Goal: Task Accomplishment & Management: Manage account settings

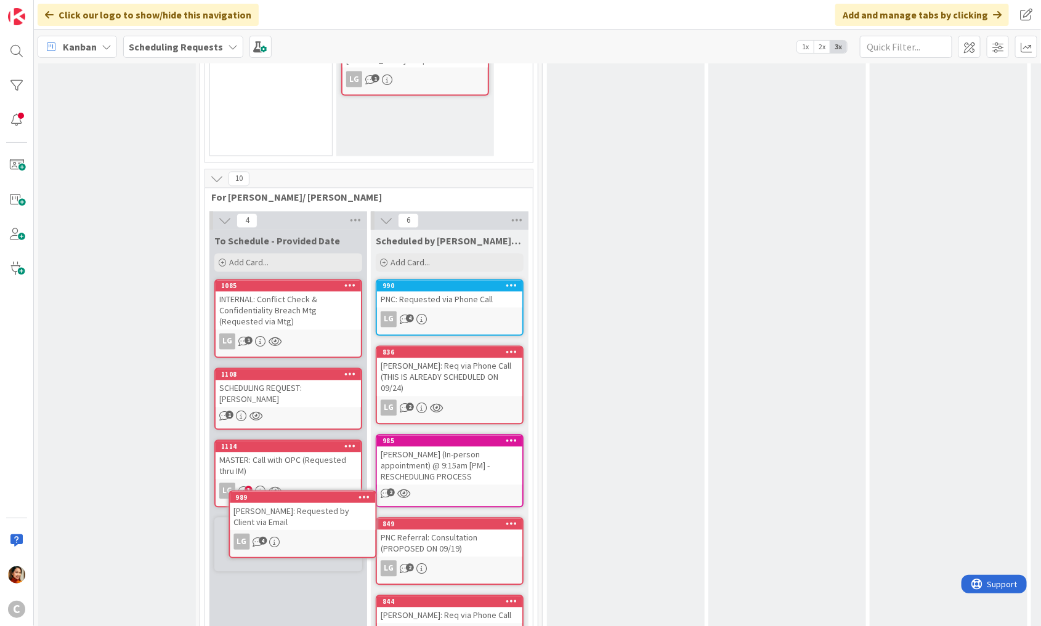
scroll to position [999, 0]
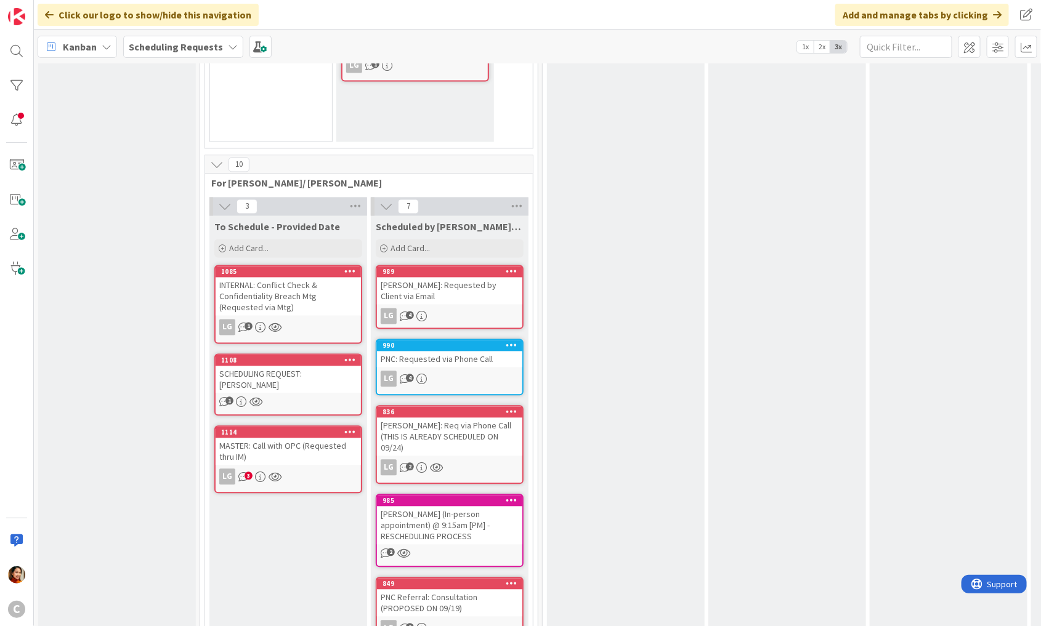
click at [451, 278] on div "[PERSON_NAME]: Requested by Client via Email" at bounding box center [449, 291] width 145 height 27
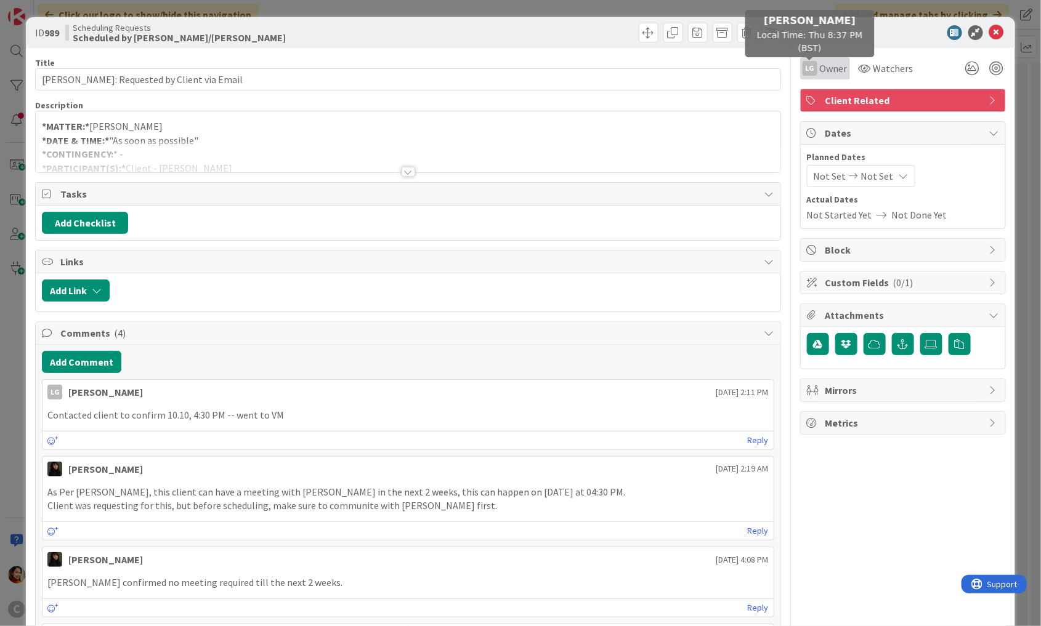
click at [814, 63] on div "LG" at bounding box center [810, 68] width 15 height 15
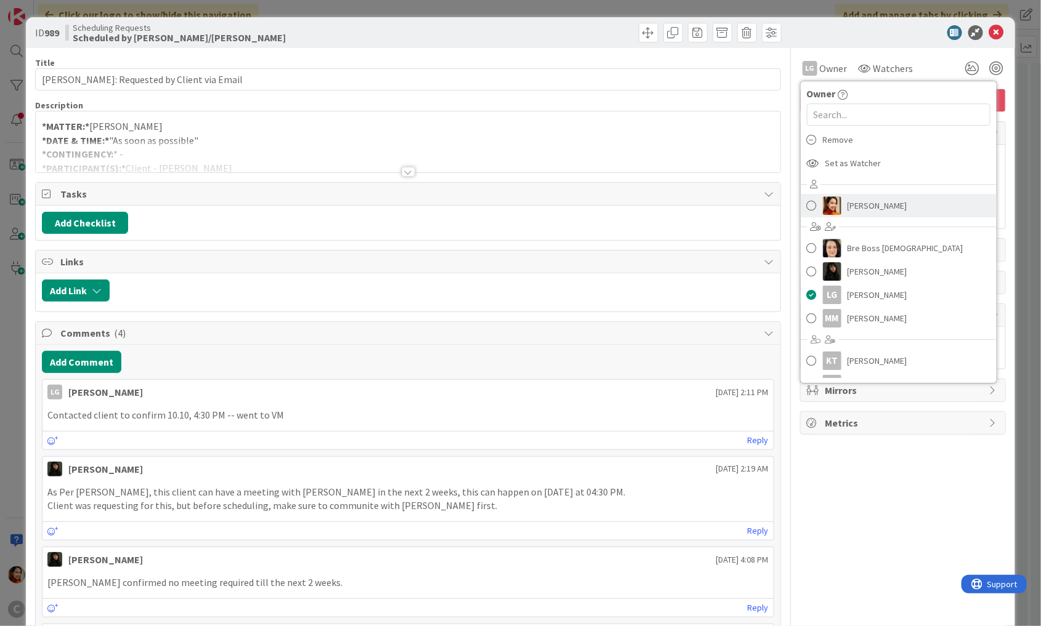
click at [824, 203] on img at bounding box center [832, 205] width 18 height 18
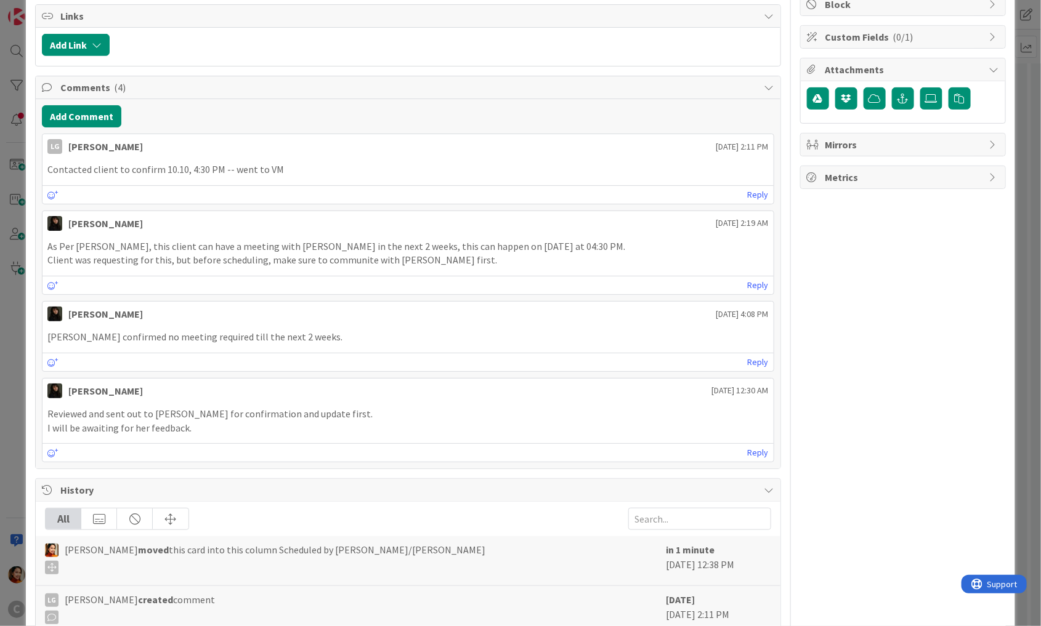
scroll to position [238, 0]
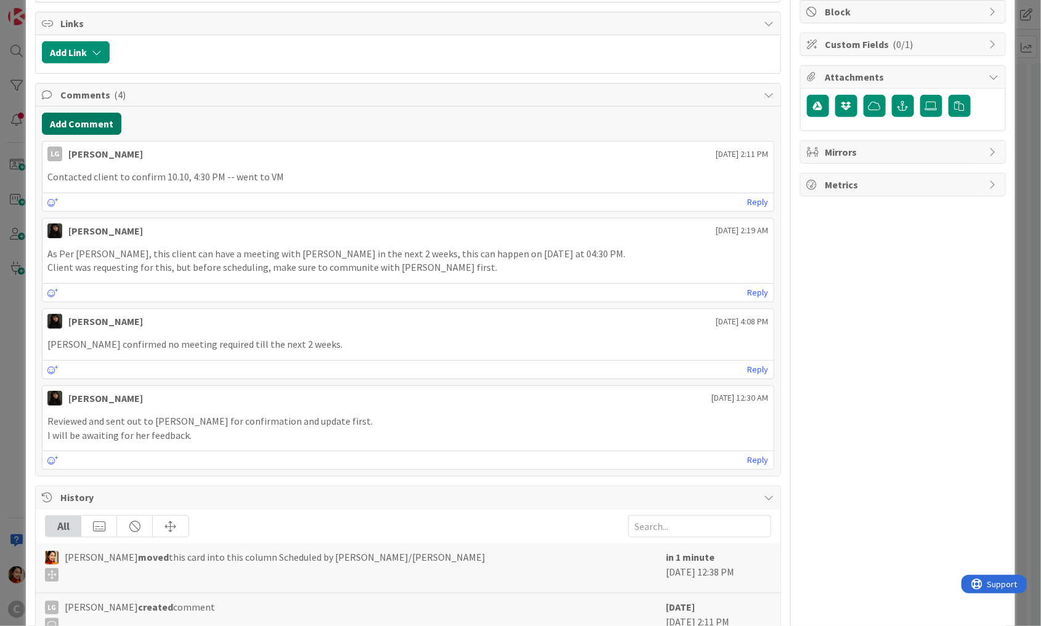
click at [78, 124] on button "Add Comment" at bounding box center [81, 124] width 79 height 22
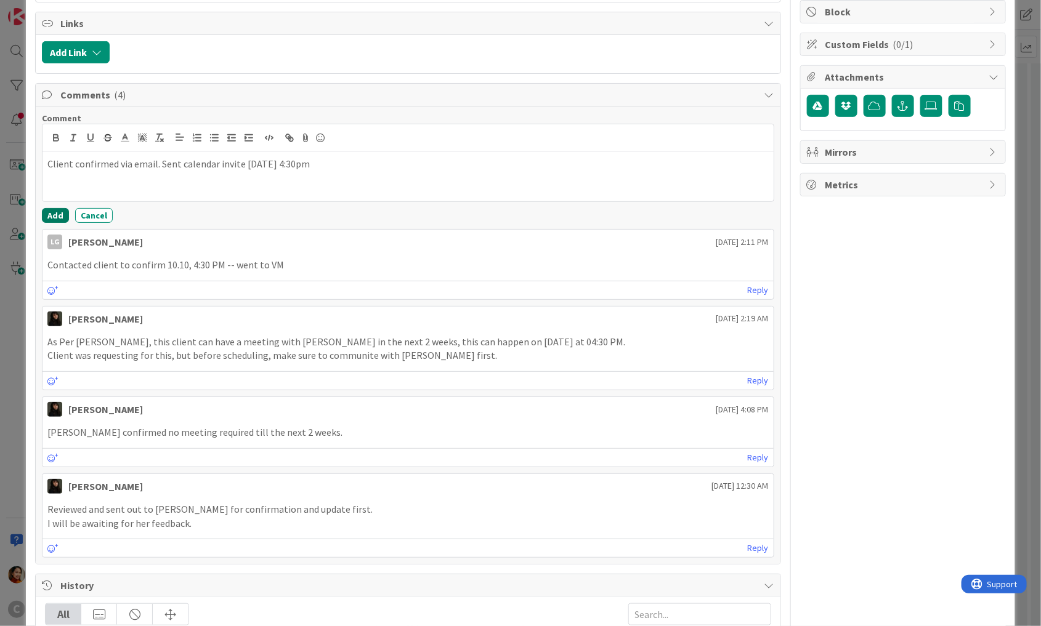
click at [59, 209] on button "Add" at bounding box center [55, 215] width 27 height 15
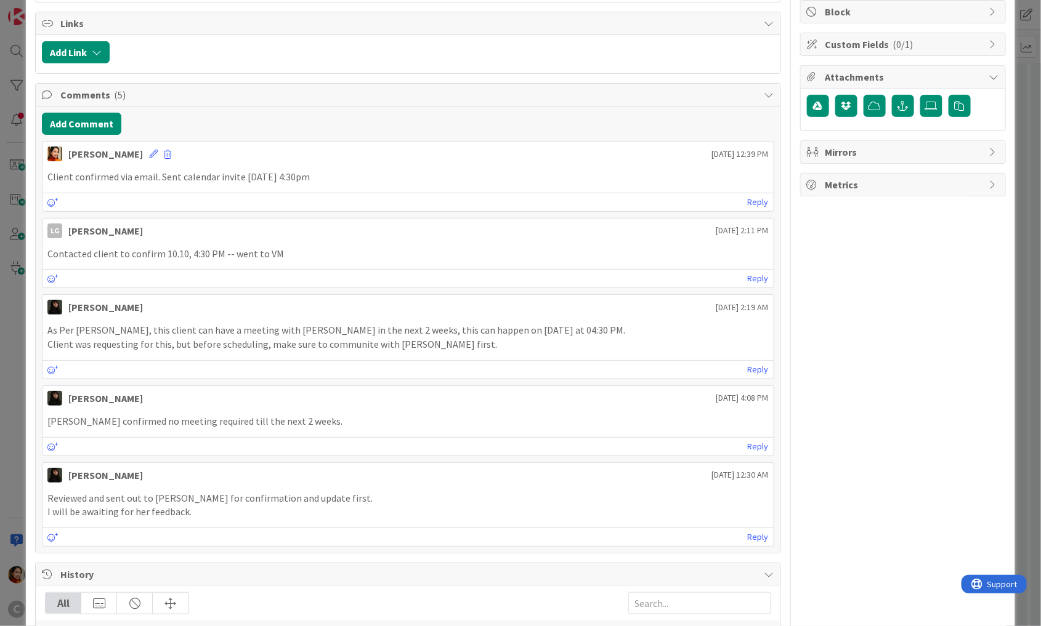
click at [14, 237] on div "ID 989 Scheduling Requests Scheduled by [PERSON_NAME]/[PERSON_NAME] Title 36 / …" at bounding box center [520, 313] width 1041 height 626
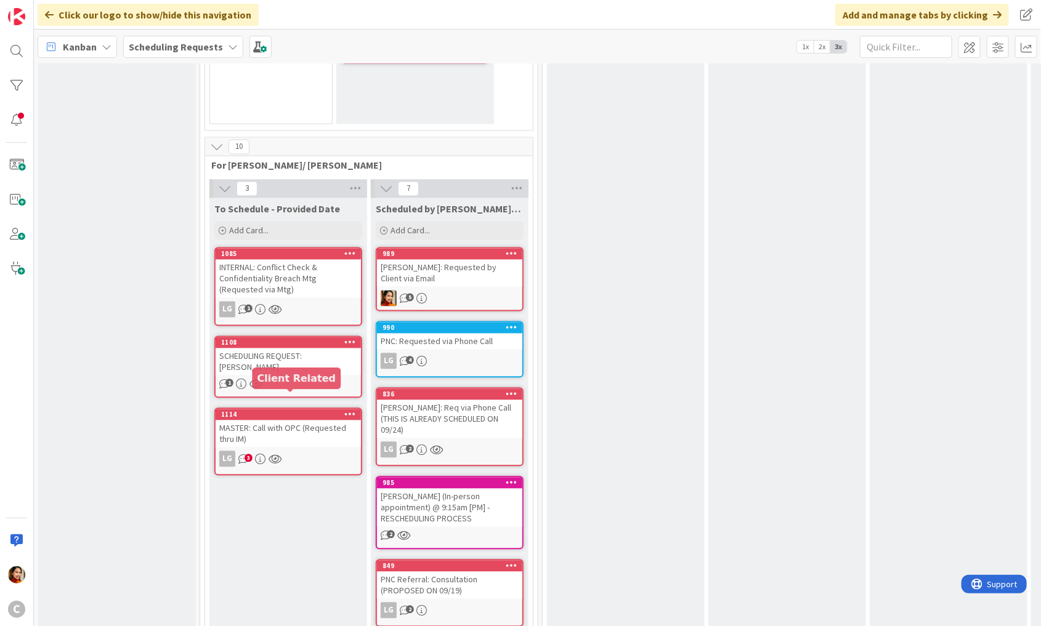
scroll to position [1015, 0]
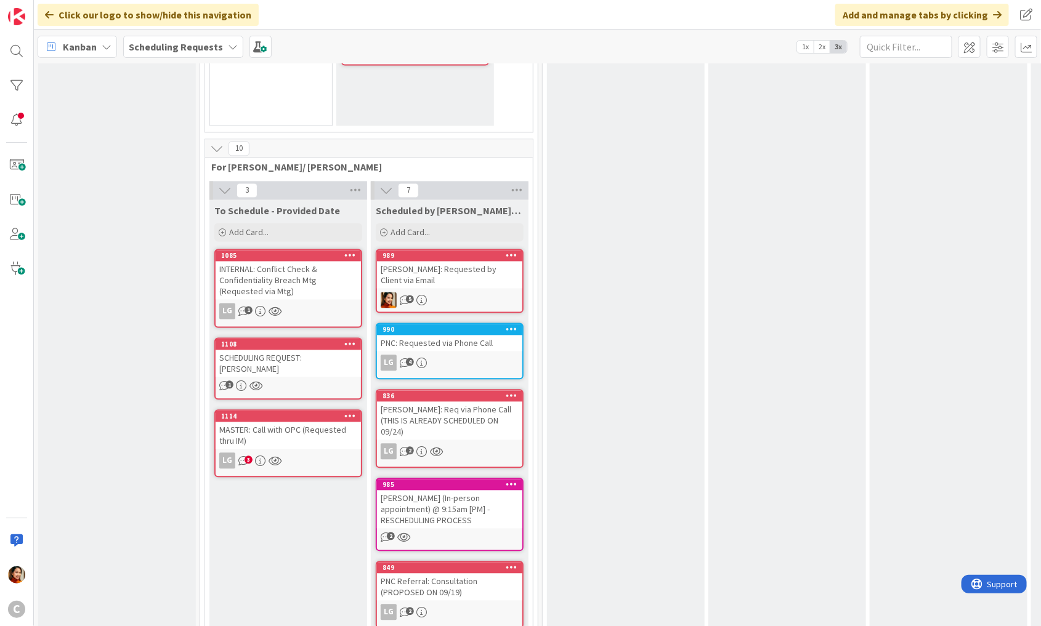
click at [293, 423] on div "MASTER: Call with OPC (Requested thru IM)" at bounding box center [288, 436] width 145 height 27
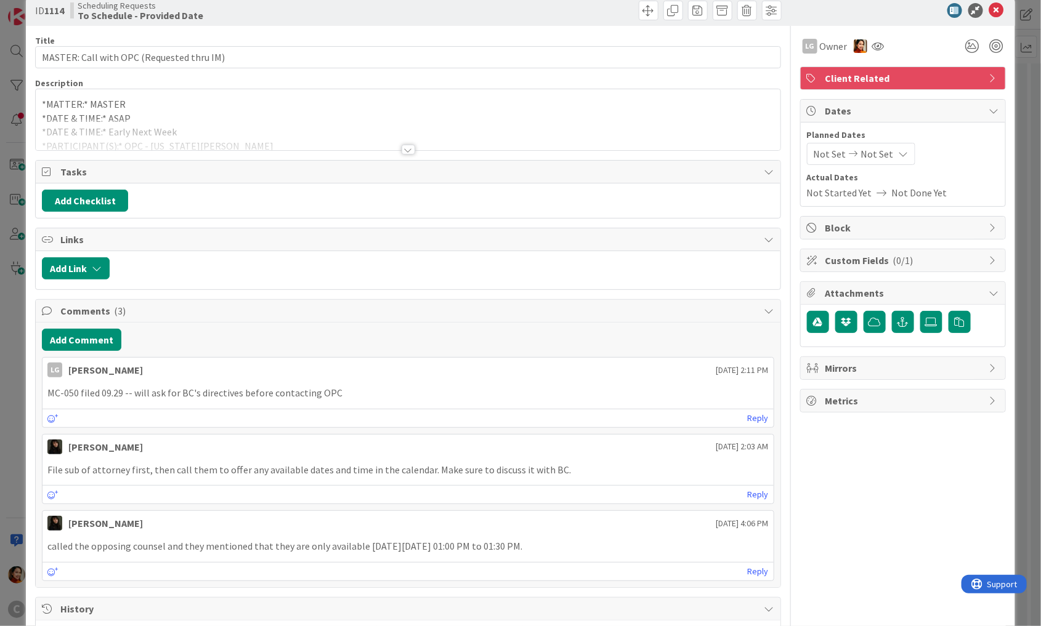
scroll to position [33, 0]
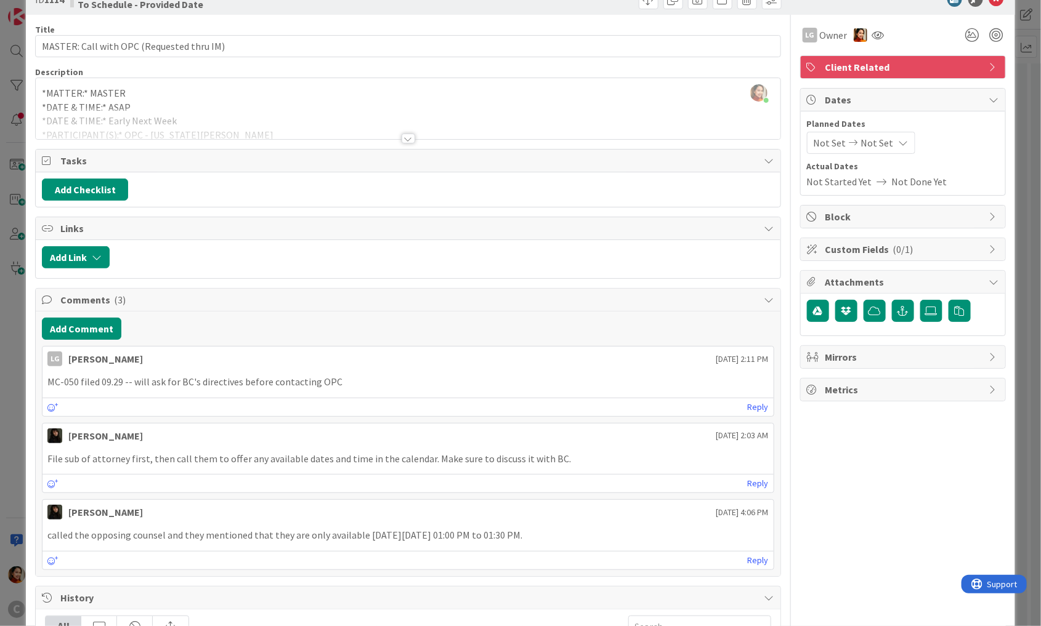
click at [17, 386] on div "ID 1114 Scheduling Requests To Schedule - Provided Date Title 41 / 128 MASTER: …" at bounding box center [520, 313] width 1041 height 626
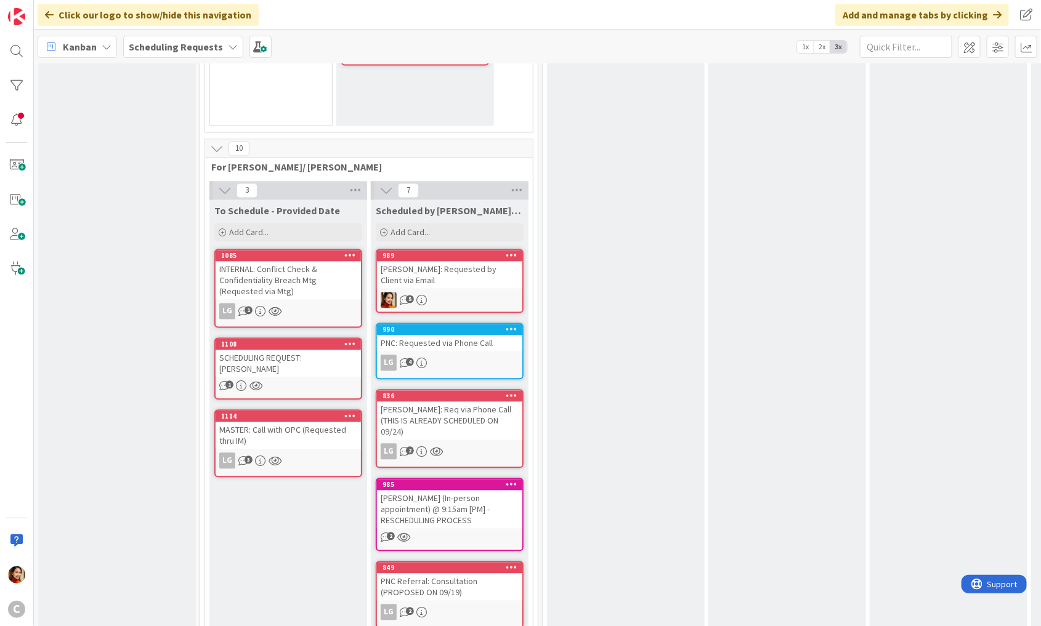
click at [307, 350] on div "SCHEDULING REQUEST: [PERSON_NAME]" at bounding box center [288, 363] width 145 height 27
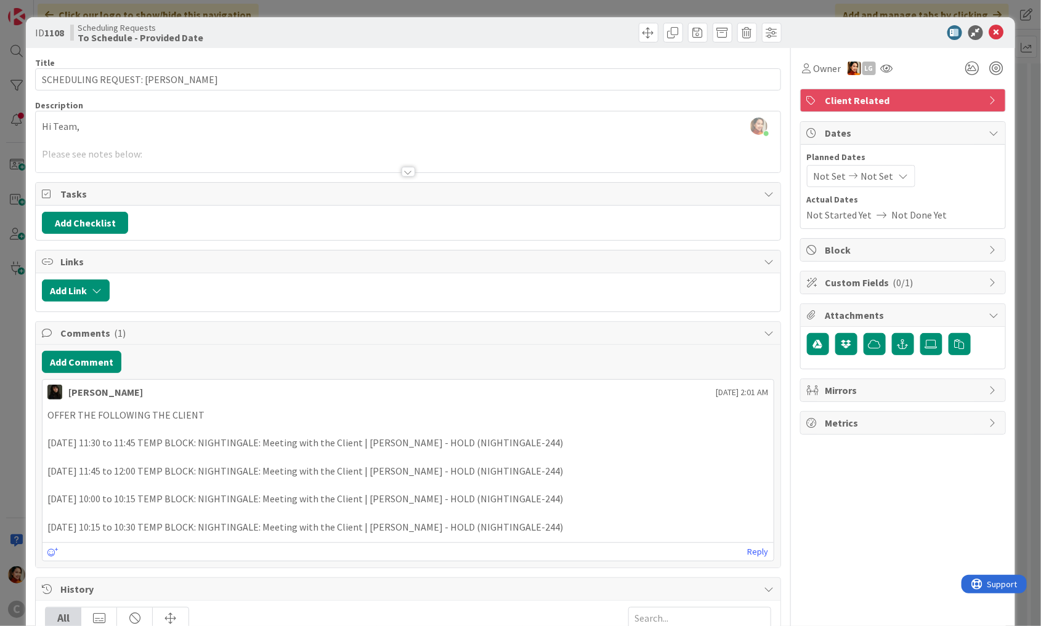
click at [9, 339] on div "ID 1108 Scheduling Requests To Schedule - Provided Date Title 37 / 128 SCHEDULI…" at bounding box center [520, 313] width 1041 height 626
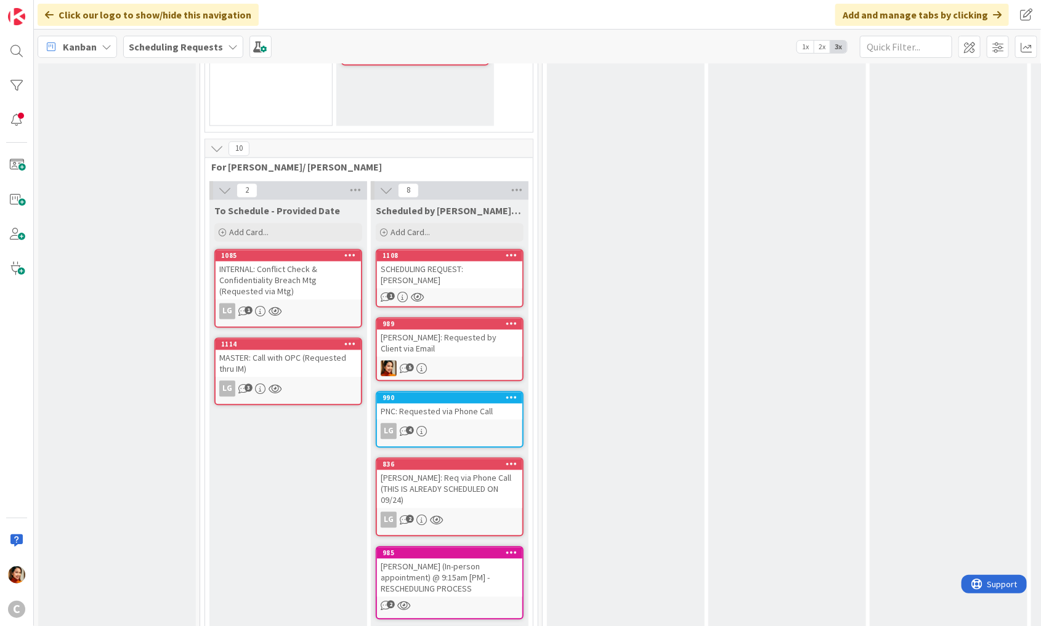
click at [440, 262] on div "SCHEDULING REQUEST: [PERSON_NAME]" at bounding box center [449, 275] width 145 height 27
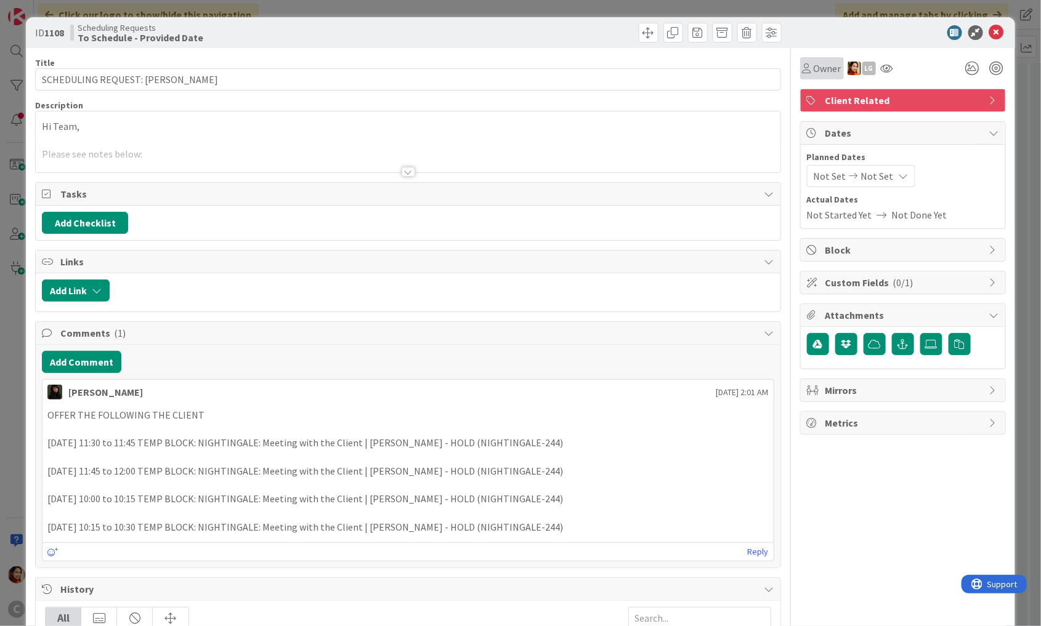
click at [832, 69] on span "Owner" at bounding box center [828, 68] width 28 height 15
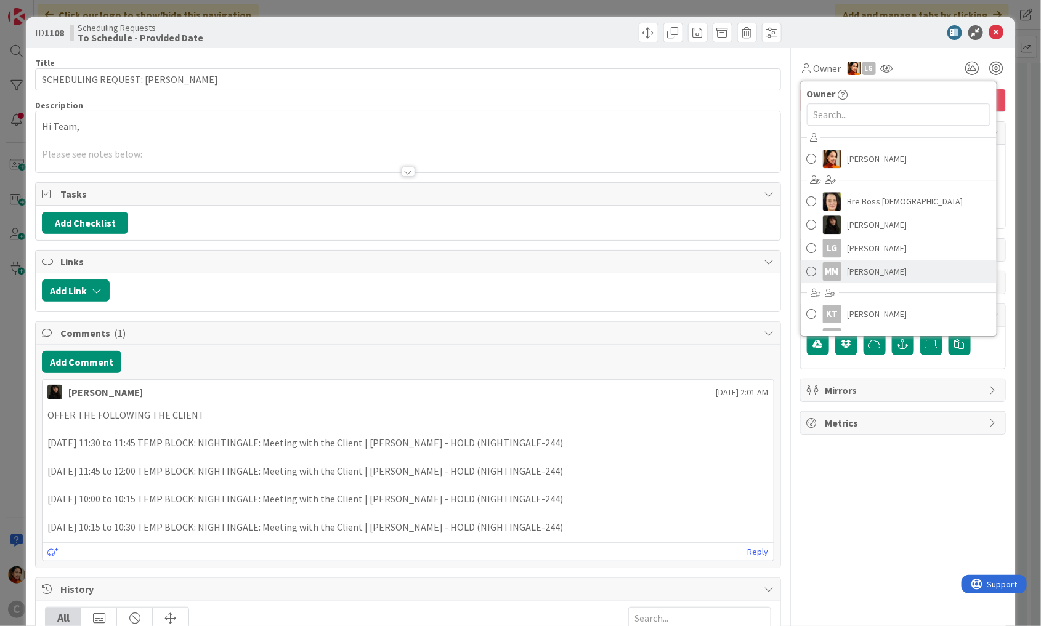
click at [834, 265] on div "MM" at bounding box center [832, 271] width 18 height 18
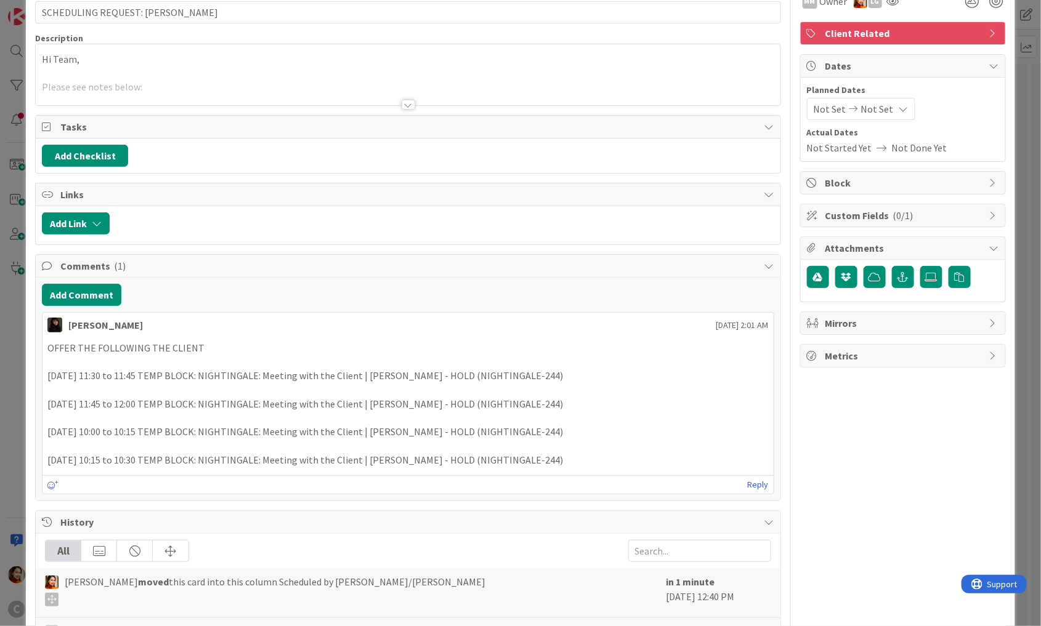
scroll to position [91, 0]
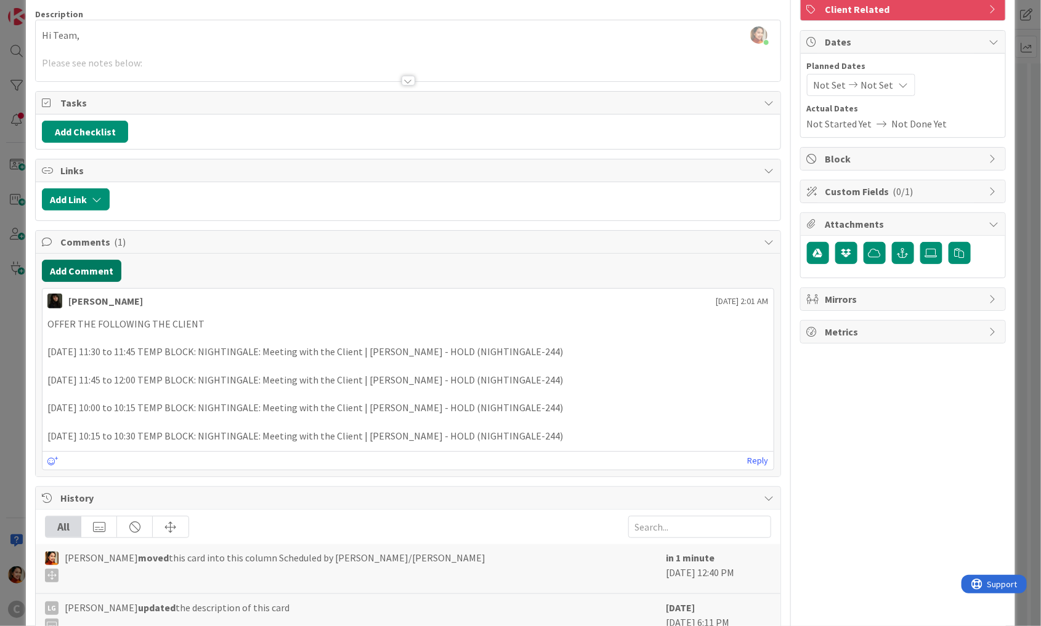
click at [86, 262] on button "Add Comment" at bounding box center [81, 271] width 79 height 22
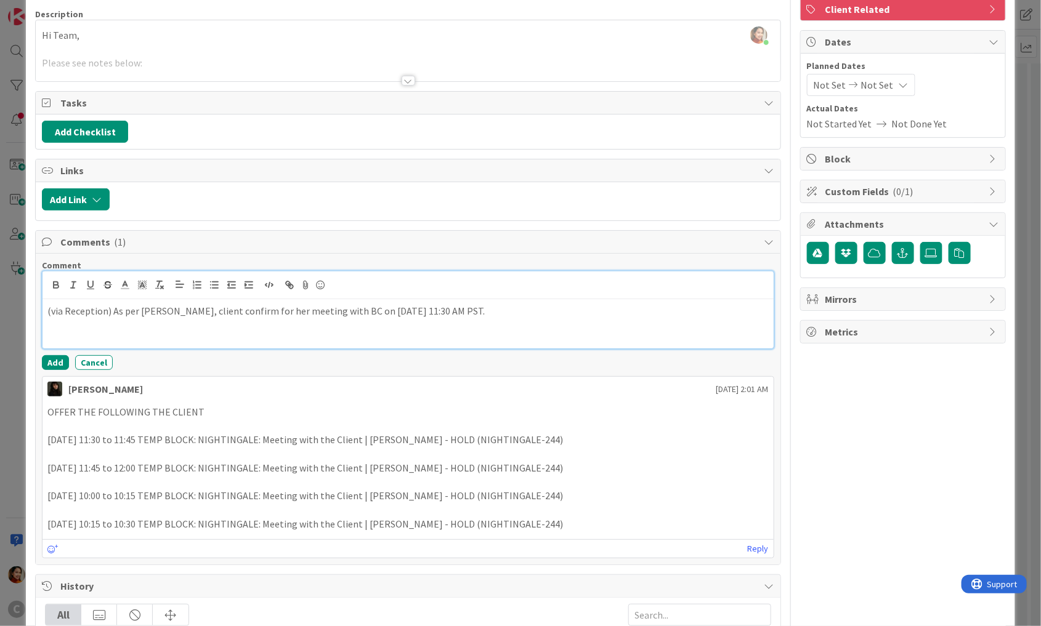
click at [219, 310] on p "(via Reception) As per [PERSON_NAME], client confirm for her meeting with BC on…" at bounding box center [407, 311] width 721 height 14
click at [447, 308] on p "(via Reception) As per [PERSON_NAME], client confirmed for her meeting with BC …" at bounding box center [407, 311] width 721 height 14
click at [437, 308] on p "(via Reception) As per [PERSON_NAME], client confirmed for her meeting with BC …" at bounding box center [407, 311] width 721 height 14
click at [158, 309] on p "(via Reception) As per [PERSON_NAME], client confirmed for her meeting with BC …" at bounding box center [407, 311] width 721 height 14
click at [59, 358] on button "Add" at bounding box center [55, 362] width 27 height 15
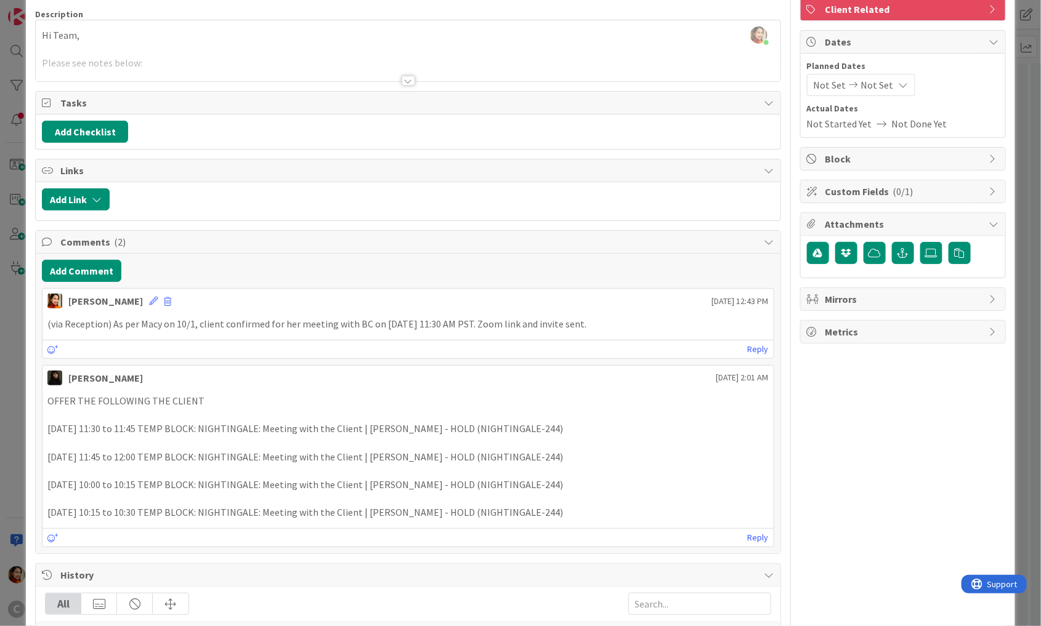
click at [9, 372] on div "ID 1108 Scheduling Requests To Schedule - Provided Date Title 37 / 128 SCHEDULI…" at bounding box center [520, 313] width 1041 height 626
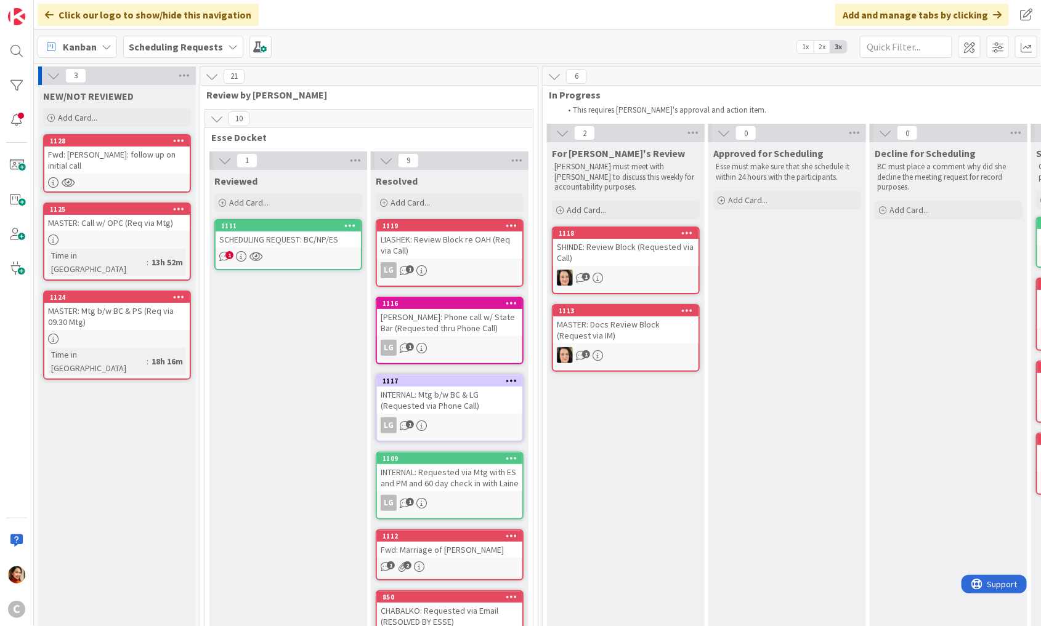
click at [131, 155] on div "Fwd: [PERSON_NAME]: follow up on initial call" at bounding box center [116, 160] width 145 height 27
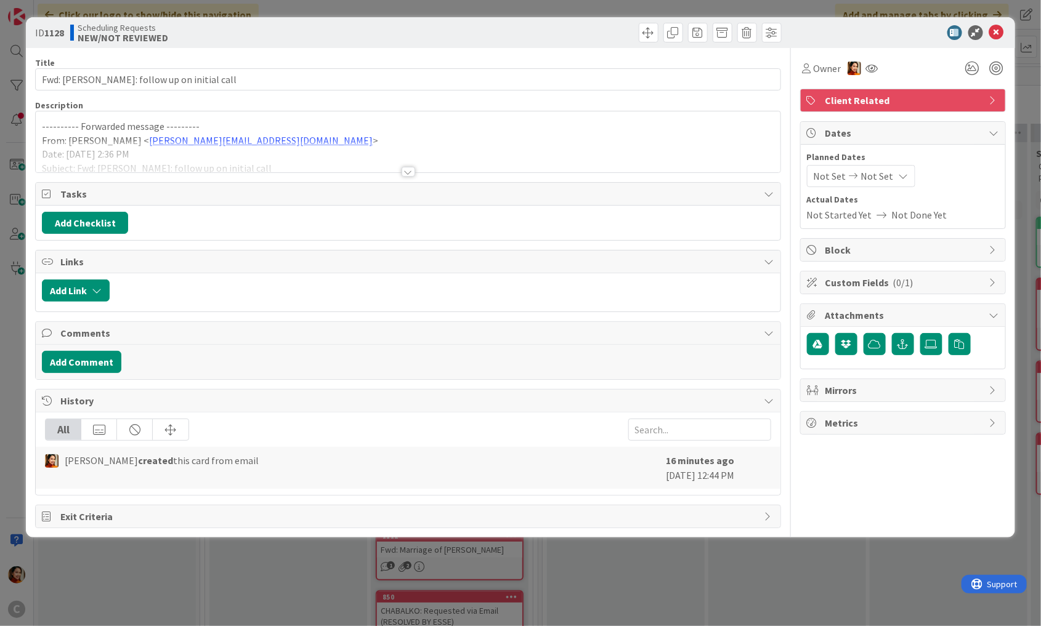
click at [412, 172] on div at bounding box center [409, 172] width 14 height 10
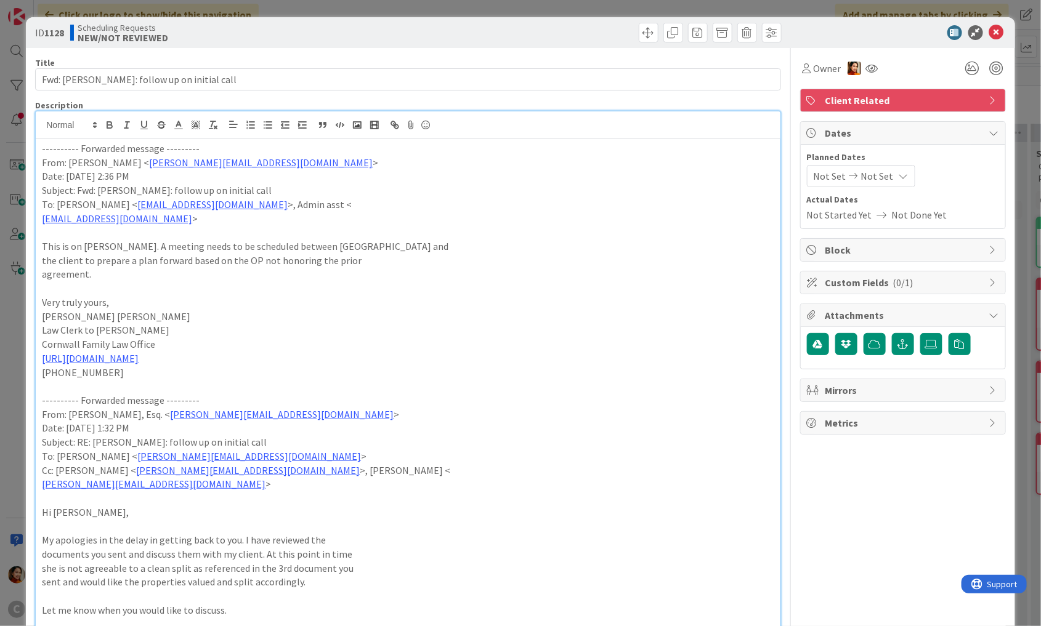
click at [24, 323] on div "ID 1128 Scheduling Requests NEW/NOT REVIEWED Title 38 / 128 Fwd: [PERSON_NAME]:…" at bounding box center [520, 313] width 1041 height 626
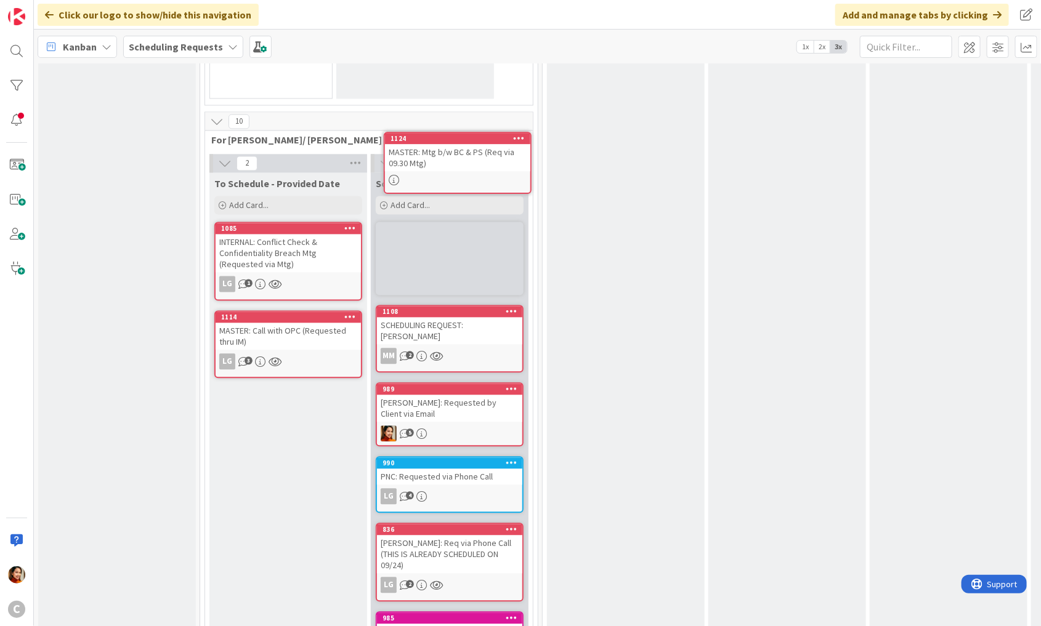
scroll to position [1023, 0]
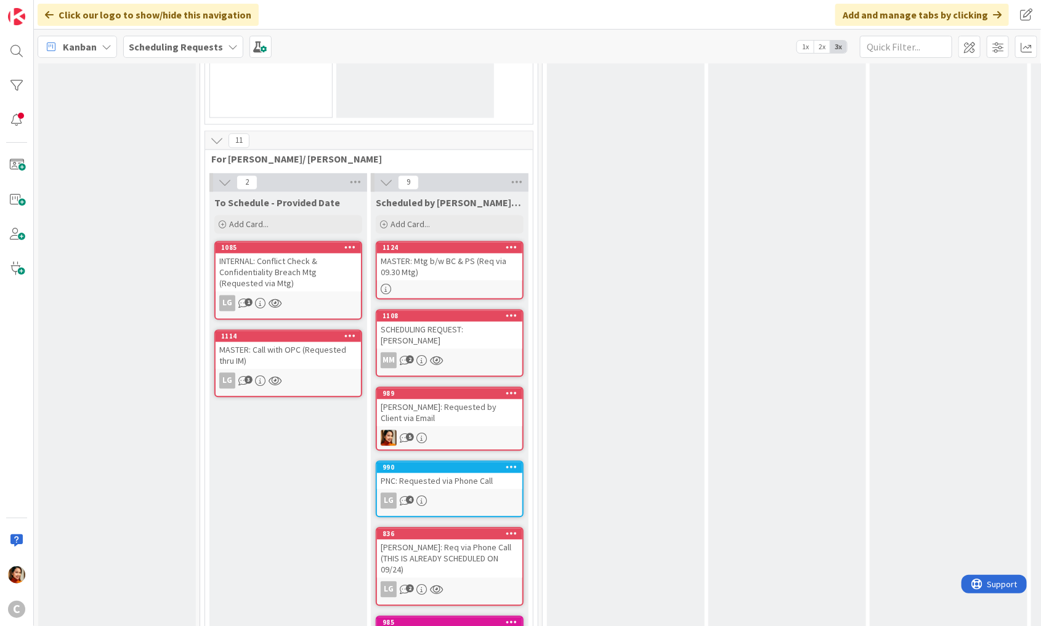
click at [440, 259] on div "MASTER: Mtg b/w BC & PS (Req via 09.30 Mtg)" at bounding box center [449, 267] width 145 height 27
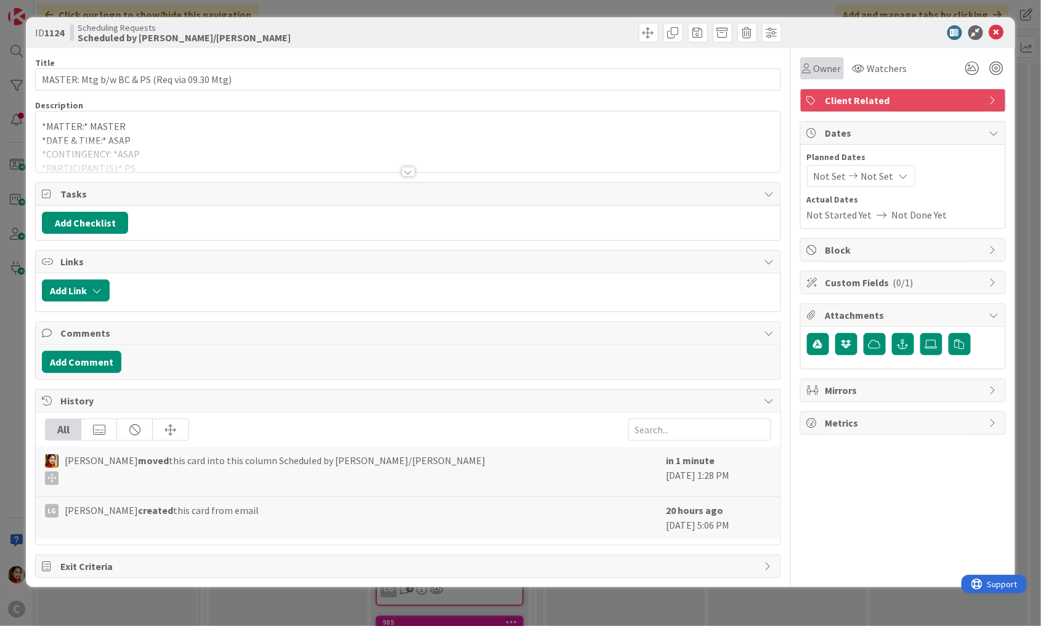
click at [814, 70] on span "Owner" at bounding box center [828, 68] width 28 height 15
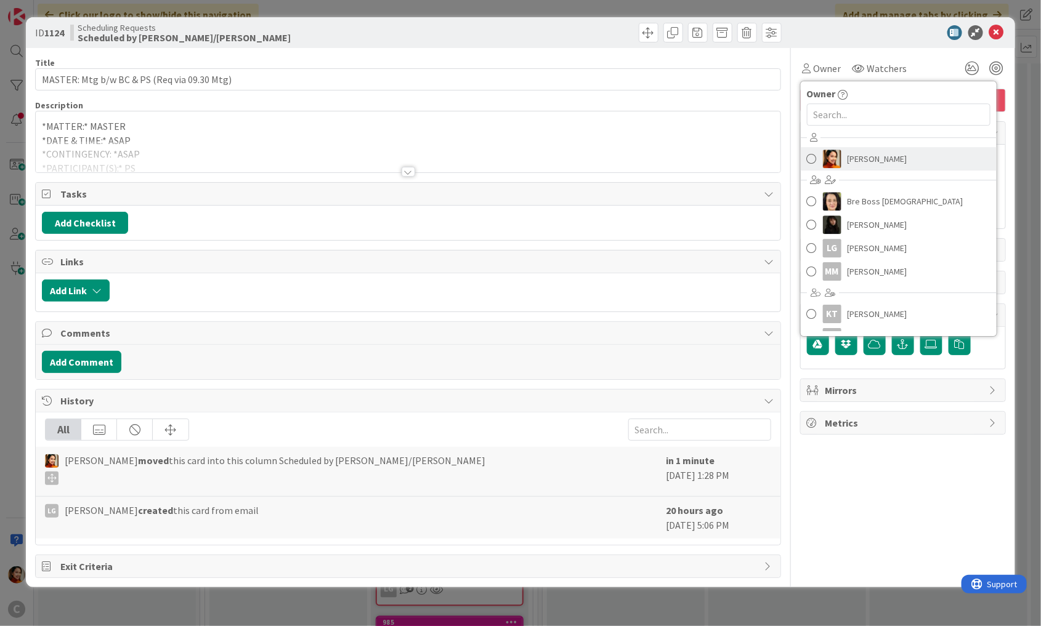
click at [821, 158] on link "[PERSON_NAME]" at bounding box center [899, 158] width 196 height 23
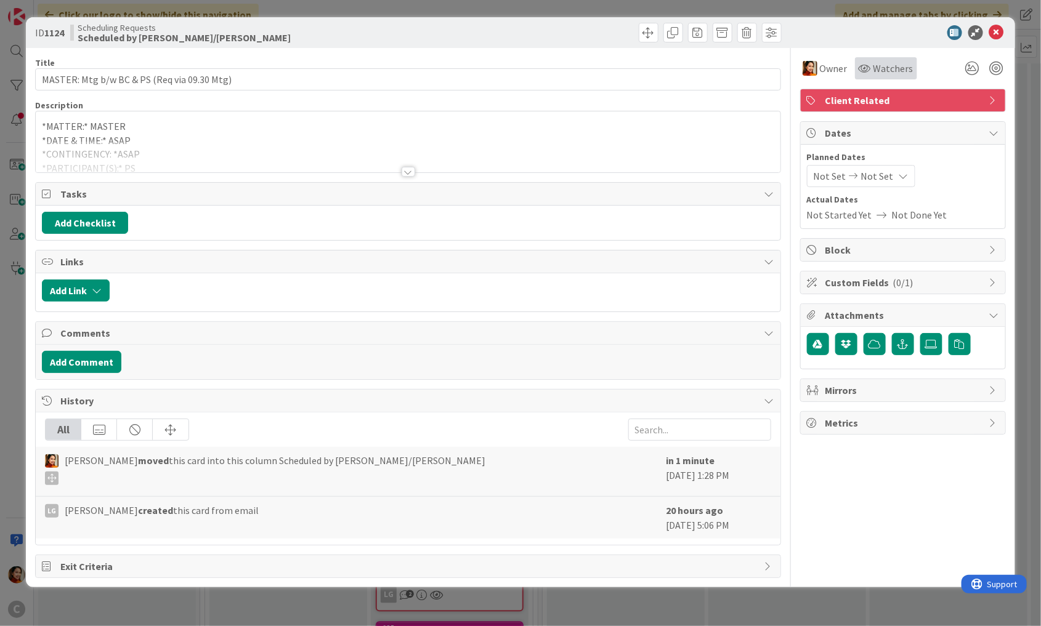
click at [867, 76] on div "Watchers" at bounding box center [886, 68] width 62 height 22
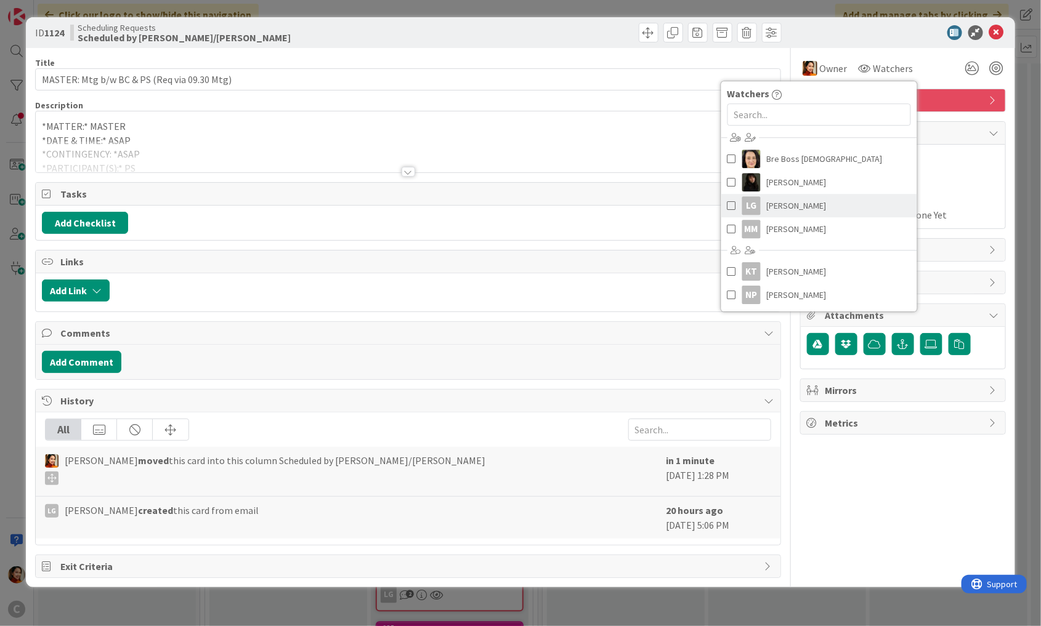
click at [767, 201] on span "[PERSON_NAME]" at bounding box center [797, 205] width 60 height 18
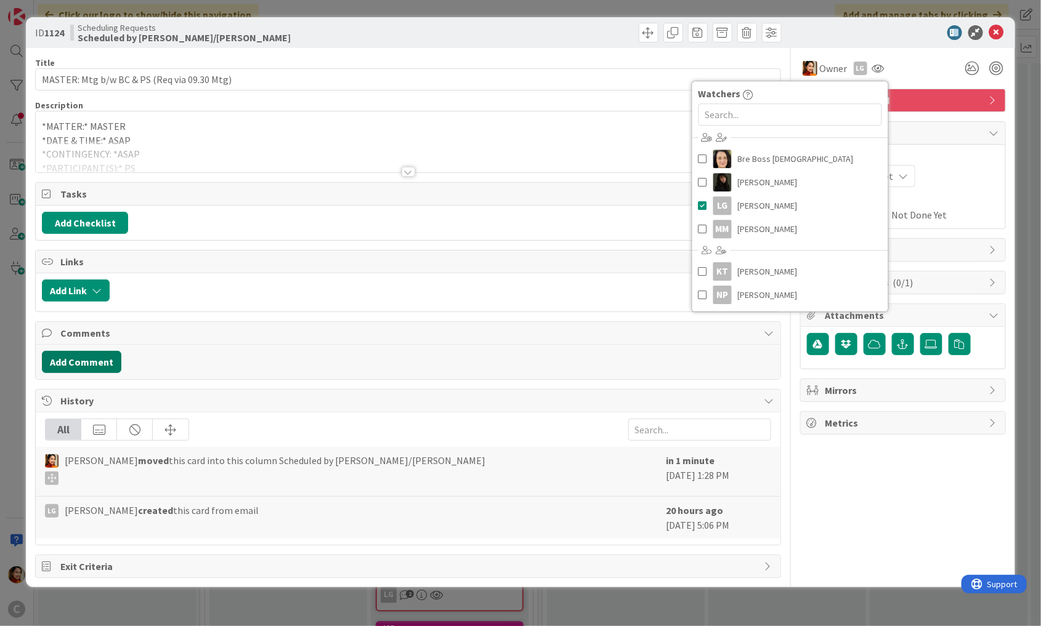
click at [78, 363] on button "Add Comment" at bounding box center [81, 362] width 79 height 22
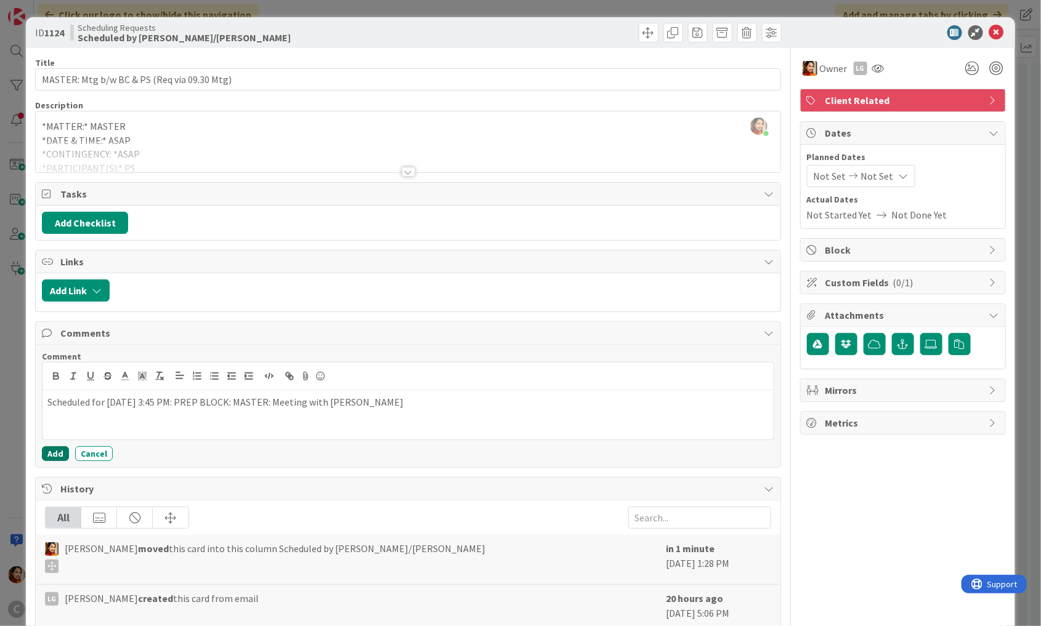
click at [55, 447] on button "Add" at bounding box center [55, 454] width 27 height 15
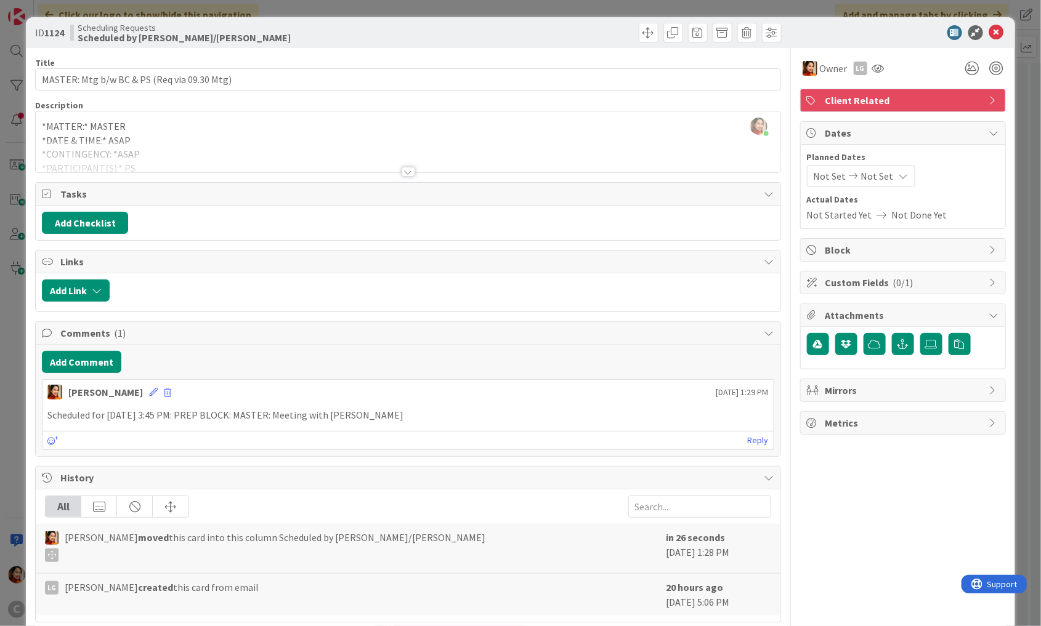
click at [9, 426] on div "ID 1124 Scheduling Requests Scheduled by [PERSON_NAME]/[PERSON_NAME] Title 43 /…" at bounding box center [520, 313] width 1041 height 626
